Goal: Transaction & Acquisition: Purchase product/service

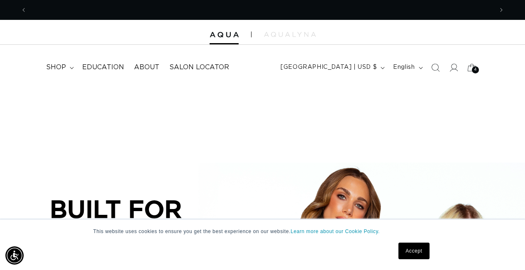
scroll to position [0, 466]
click at [411, 248] on link "Accept" at bounding box center [414, 251] width 31 height 17
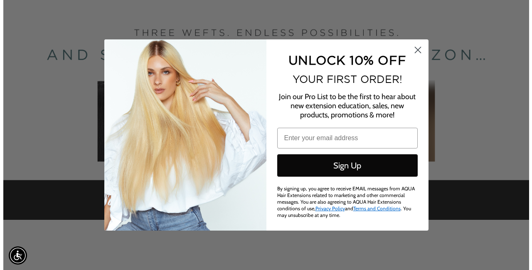
scroll to position [0, 945]
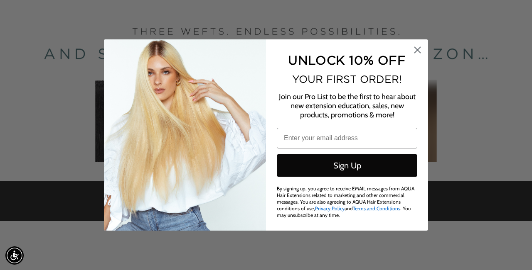
type input "kaylarkubiak@gmail.com"
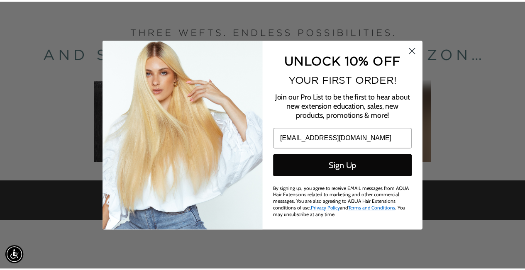
scroll to position [0, 0]
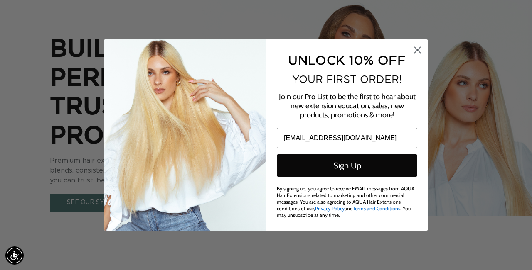
click at [414, 48] on circle "Close dialog" at bounding box center [417, 50] width 14 height 14
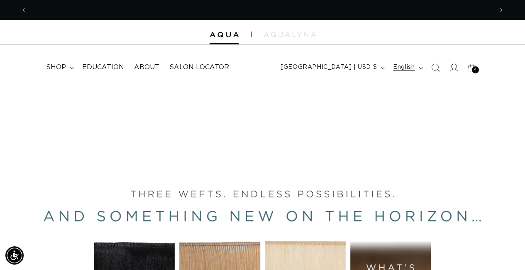
scroll to position [0, 933]
click at [447, 71] on span at bounding box center [454, 68] width 18 height 18
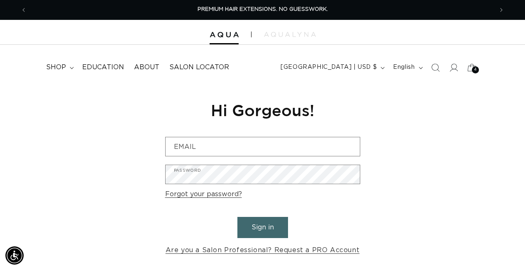
click at [372, 96] on div "Reset your password We will send you an email to reset your password Email Subm…" at bounding box center [262, 178] width 525 height 186
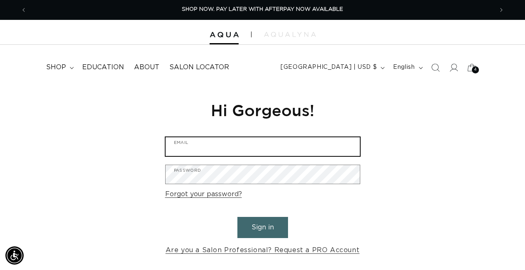
click at [330, 137] on input "Email" at bounding box center [263, 146] width 194 height 19
type input "kaylarkubiak@gmail.com"
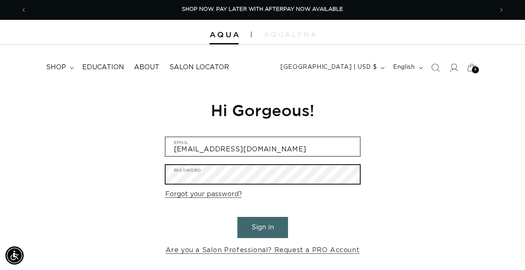
click at [262, 226] on button "Sign in" at bounding box center [263, 227] width 51 height 21
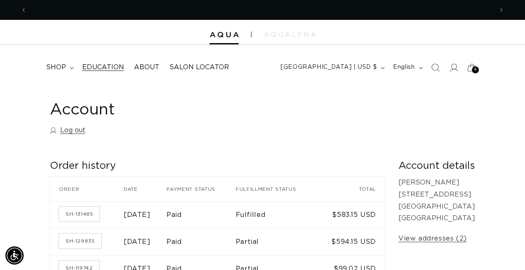
scroll to position [0, 466]
click at [67, 69] on summary "shop" at bounding box center [59, 67] width 36 height 19
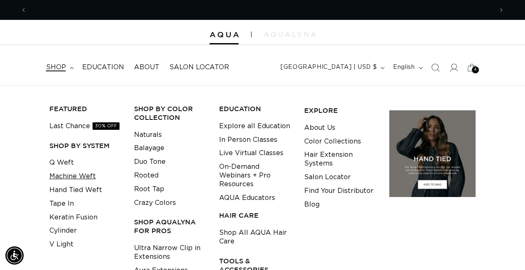
scroll to position [0, 933]
click at [71, 174] on link "Machine Weft" at bounding box center [72, 177] width 47 height 14
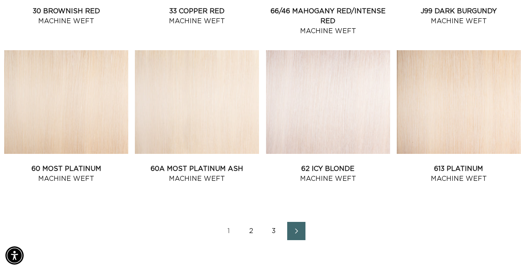
click at [248, 231] on link "2" at bounding box center [252, 231] width 18 height 18
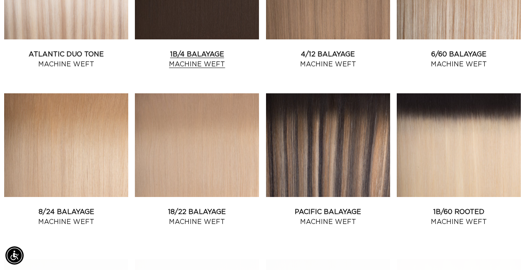
scroll to position [564, 0]
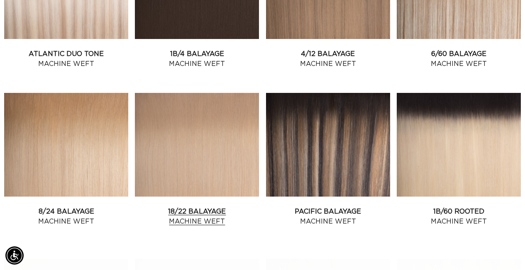
click at [213, 207] on link "18/22 Balayage Machine Weft" at bounding box center [197, 217] width 124 height 20
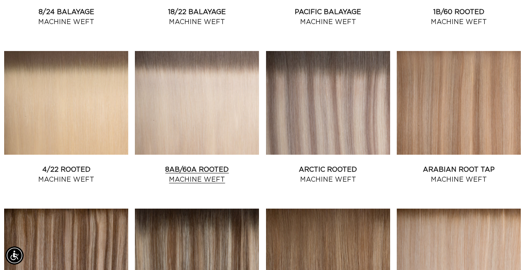
scroll to position [767, 0]
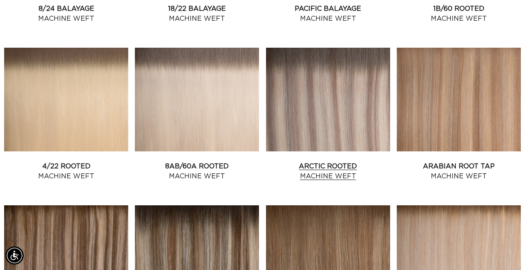
click at [346, 162] on link "Arctic Rooted Machine Weft" at bounding box center [328, 172] width 124 height 20
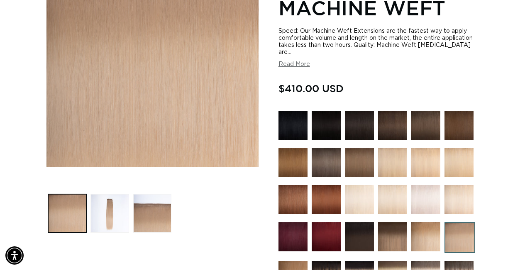
scroll to position [0, 466]
click at [129, 209] on button "Load image 2 in gallery view" at bounding box center [110, 213] width 39 height 39
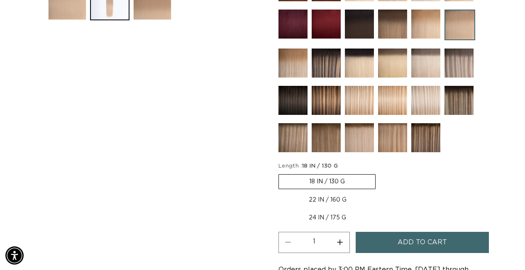
scroll to position [370, 0]
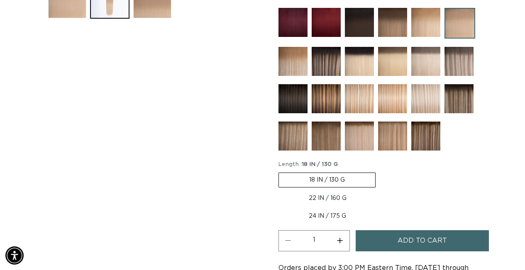
click at [343, 194] on label "22 IN / 160 G Variant sold out or unavailable" at bounding box center [328, 198] width 98 height 14
click at [380, 172] on input "22 IN / 160 G Variant sold out or unavailable" at bounding box center [380, 171] width 0 height 0
radio input "true"
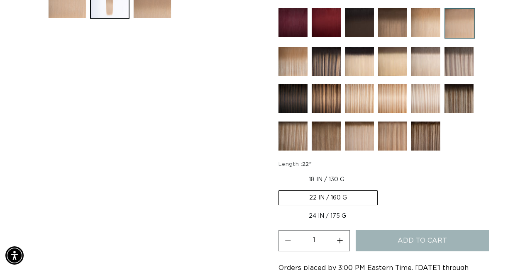
scroll to position [0, 933]
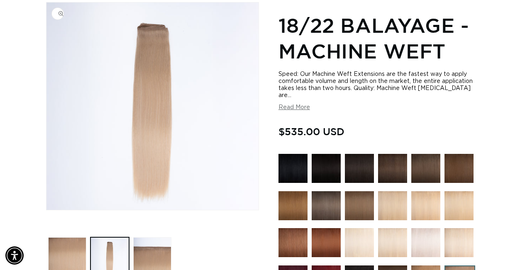
scroll to position [113, 0]
click at [152, 258] on button "Load image 3 in gallery view" at bounding box center [152, 257] width 39 height 39
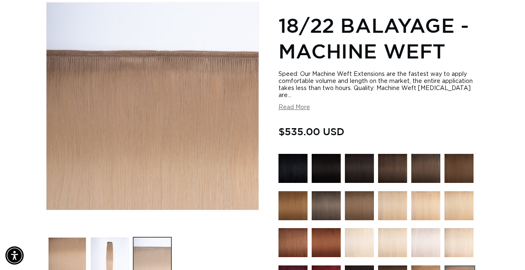
scroll to position [0, 0]
click at [108, 253] on button "Load image 2 in gallery view" at bounding box center [110, 257] width 39 height 39
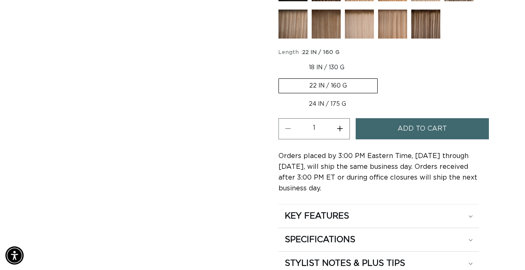
click at [380, 123] on button "Add to cart" at bounding box center [422, 128] width 133 height 21
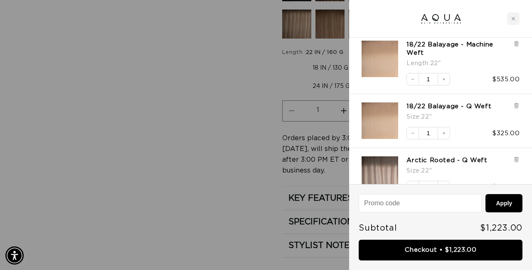
click at [520, 105] on div "18/22 Balayage - Q Weft Size : 22" Decrease quantity 1 Increase quantity $325.00" at bounding box center [440, 121] width 183 height 54
click at [518, 106] on icon at bounding box center [516, 106] width 6 height 6
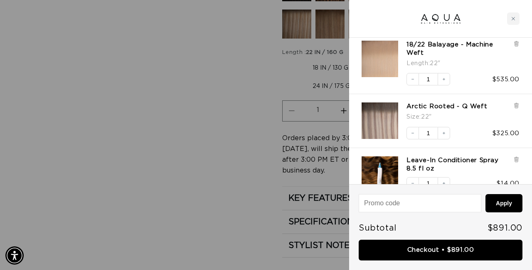
click at [358, 137] on div "Arctic Rooted - Q Weft Size : 22" Decrease quantity 1 Increase quantity $325.00" at bounding box center [436, 116] width 166 height 45
click at [249, 157] on div at bounding box center [266, 135] width 532 height 270
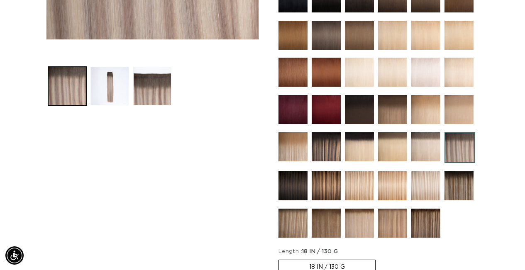
scroll to position [340, 0]
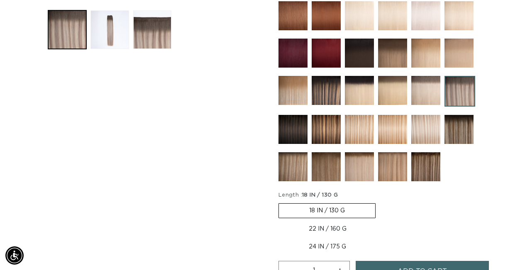
click at [321, 233] on label "22 IN / 160 G Variant sold out or unavailable" at bounding box center [328, 229] width 98 height 14
click at [380, 202] on input "22 IN / 160 G Variant sold out or unavailable" at bounding box center [380, 202] width 0 height 0
radio input "true"
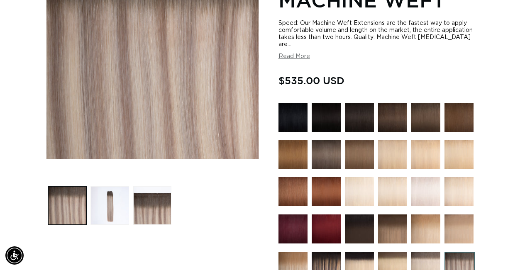
scroll to position [0, 933]
click at [99, 206] on button "Load image 2 in gallery view" at bounding box center [110, 205] width 39 height 39
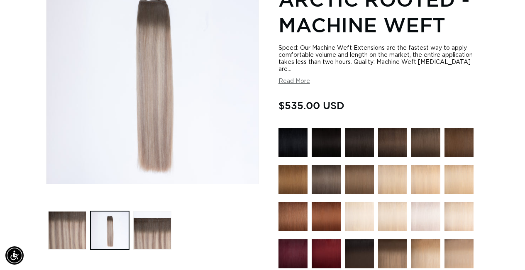
scroll to position [140, 0]
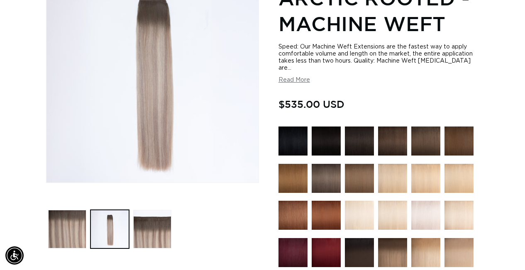
click at [346, 196] on div at bounding box center [359, 180] width 29 height 33
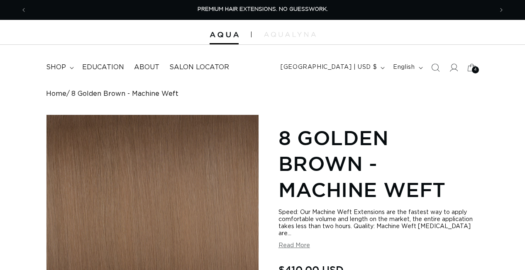
click at [327, 184] on h1 "8 Golden Brown - Machine Weft" at bounding box center [379, 164] width 201 height 78
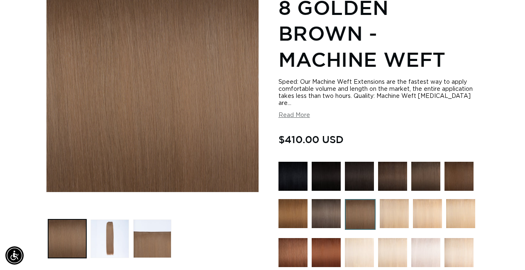
scroll to position [0, 466]
click at [295, 212] on img at bounding box center [293, 213] width 29 height 29
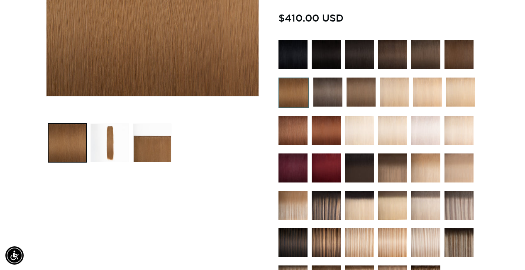
scroll to position [227, 0]
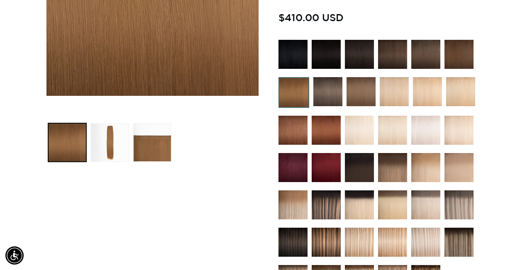
click at [431, 56] on img at bounding box center [426, 54] width 29 height 29
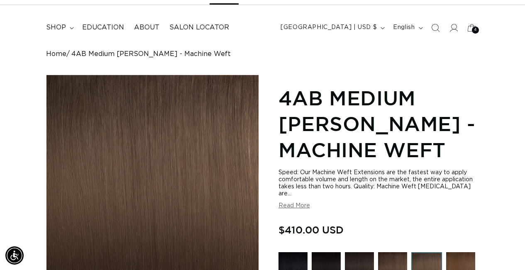
scroll to position [60, 0]
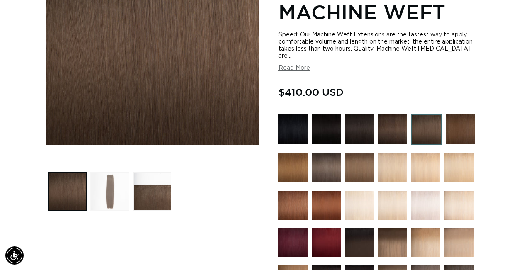
click at [126, 182] on button "Load image 2 in gallery view" at bounding box center [110, 191] width 39 height 39
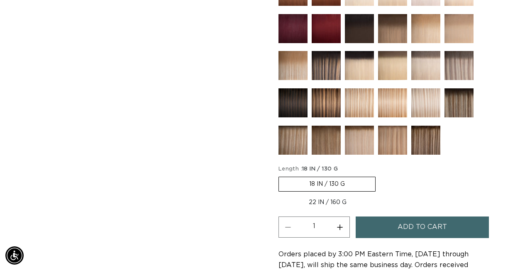
scroll to position [0, 0]
click at [330, 203] on label "22 IN / 160 G Variant sold out or unavailable" at bounding box center [328, 203] width 98 height 14
click at [380, 176] on input "22 IN / 160 G Variant sold out or unavailable" at bounding box center [380, 175] width 0 height 0
radio input "true"
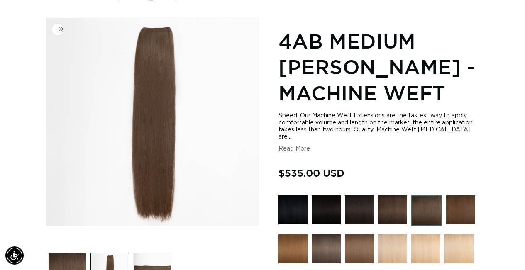
scroll to position [0, 933]
